Goal: Task Accomplishment & Management: Use online tool/utility

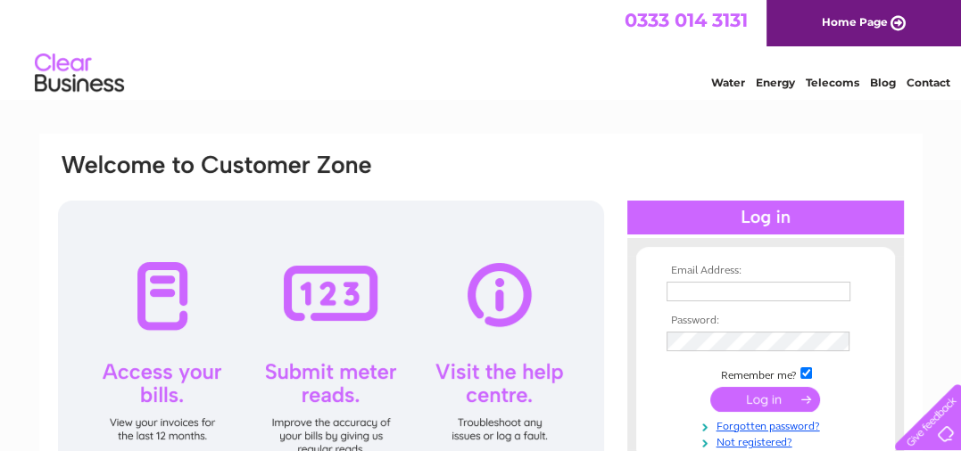
type input "qkg@btconnect.com"
click at [755, 401] on input "submit" at bounding box center [765, 399] width 110 height 25
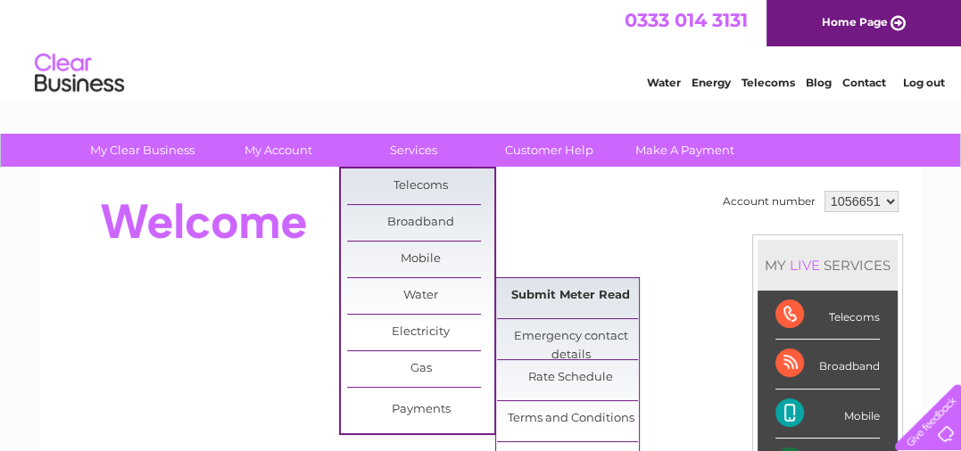
click at [568, 303] on link "Submit Meter Read" at bounding box center [570, 296] width 147 height 36
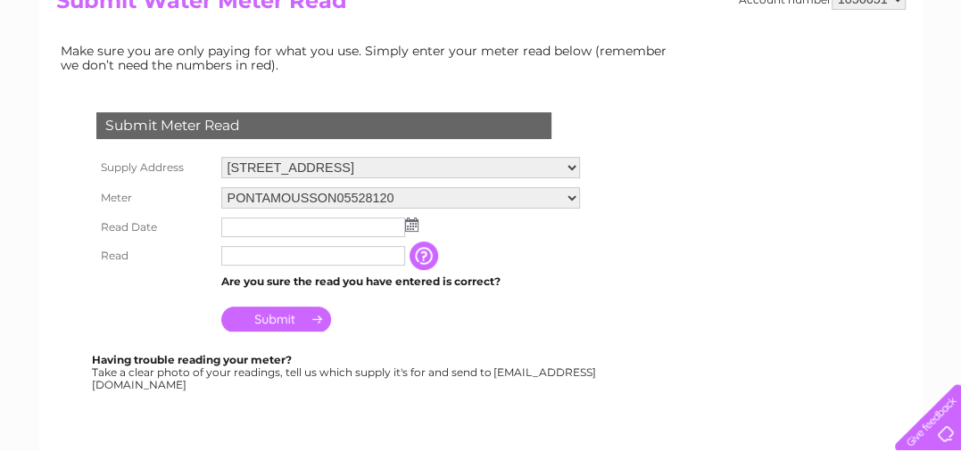
scroll to position [268, 0]
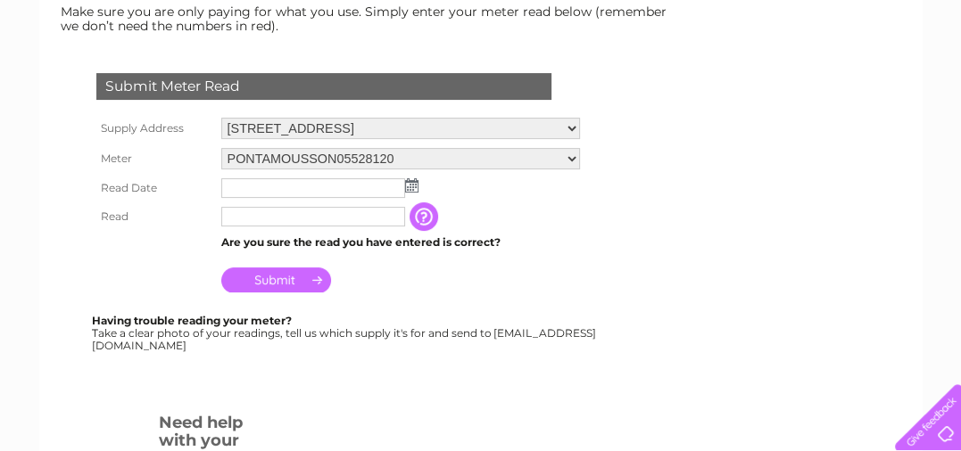
click at [410, 186] on img at bounding box center [411, 185] width 13 height 14
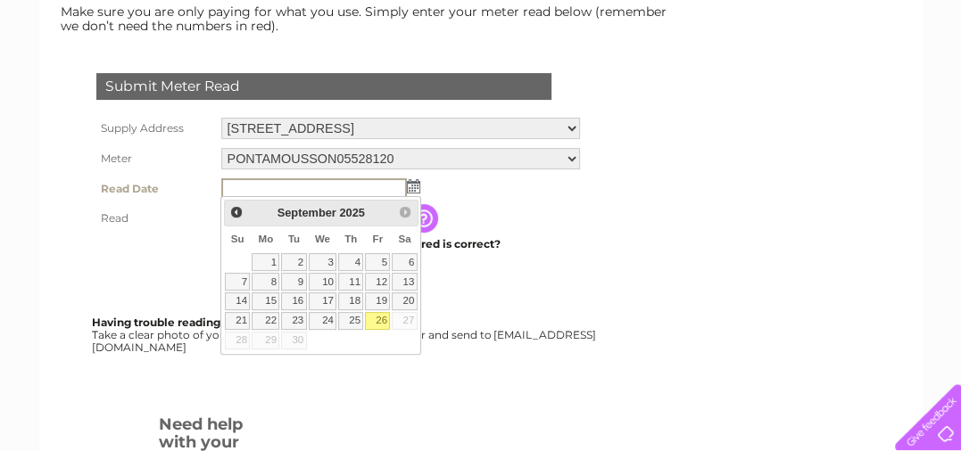
click at [382, 317] on link "26" at bounding box center [377, 321] width 25 height 18
type input "2025/09/26"
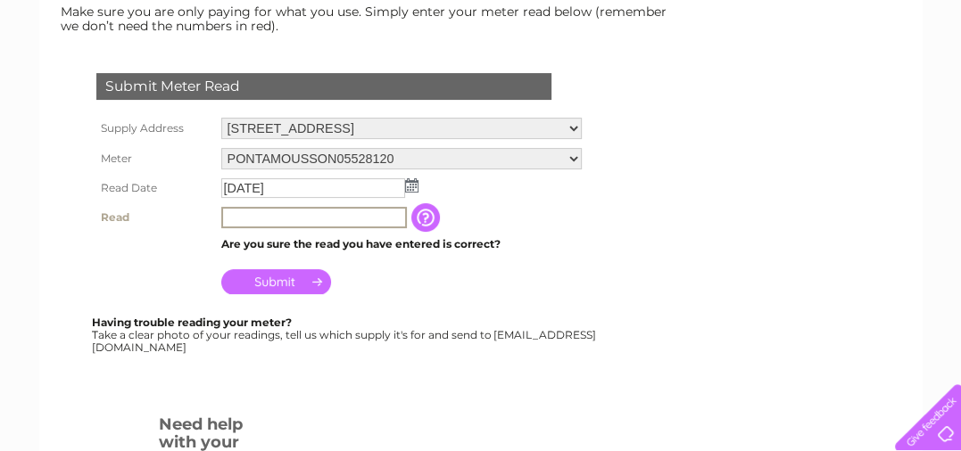
click at [274, 219] on input "text" at bounding box center [314, 217] width 186 height 21
type input "201"
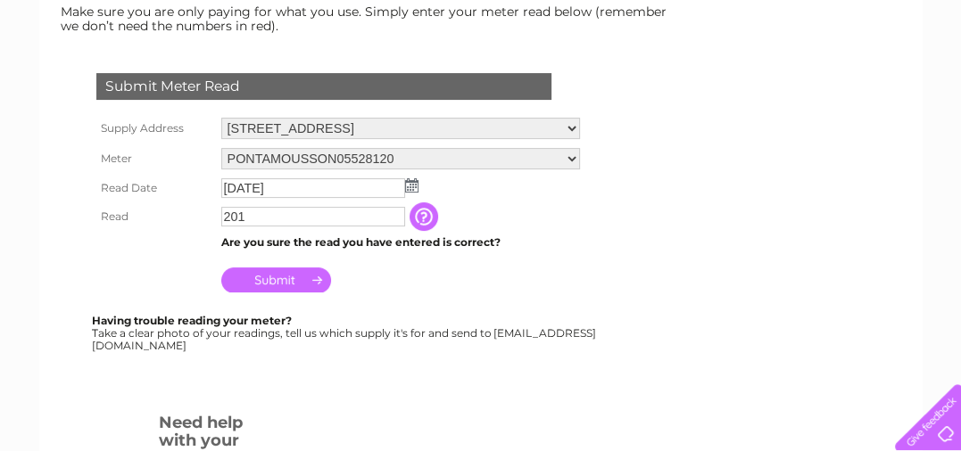
click at [296, 284] on input "Submit" at bounding box center [276, 280] width 110 height 25
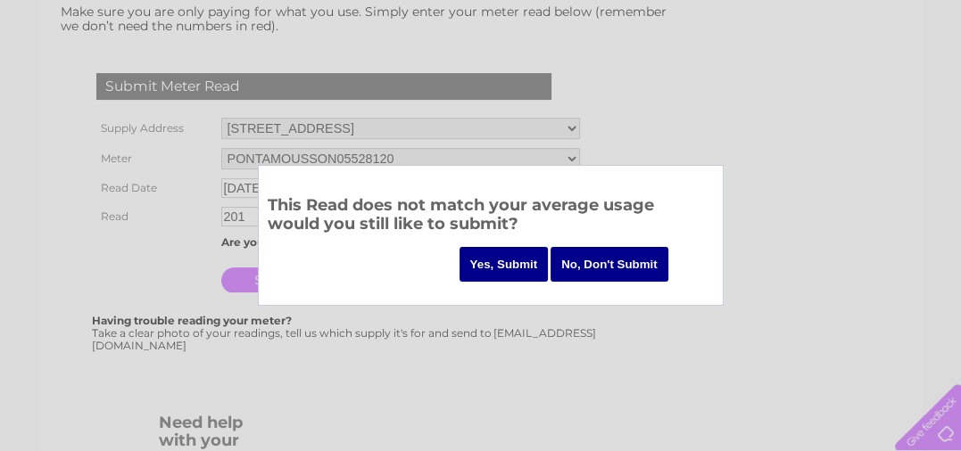
click at [500, 262] on input "Yes, Submit" at bounding box center [503, 264] width 89 height 35
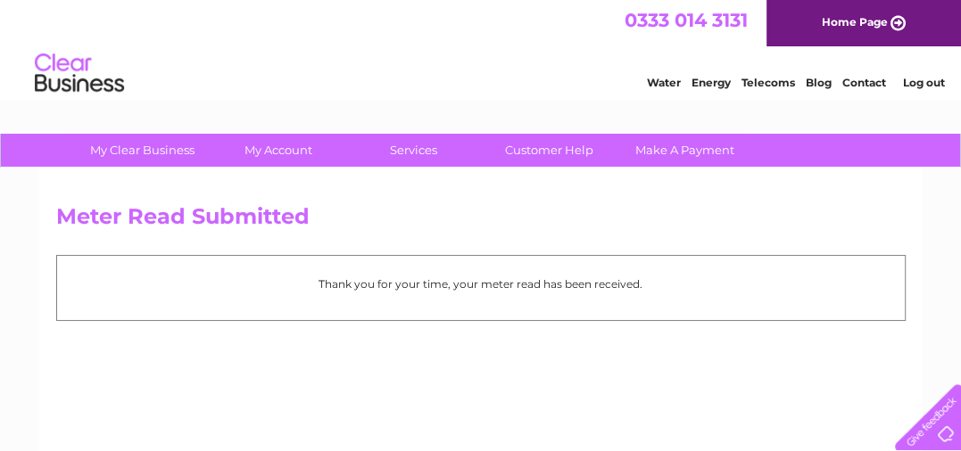
drag, startPoint x: 0, startPoint y: 0, endPoint x: 447, endPoint y: 247, distance: 510.7
click at [447, 247] on div "Meter Read Submitted Thank you for your time, your meter read has been received." at bounding box center [480, 419] width 883 height 500
